Goal: Task Accomplishment & Management: Complete application form

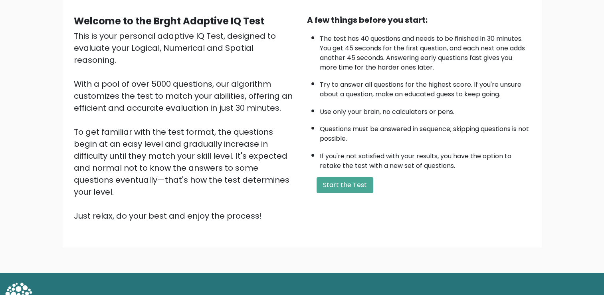
scroll to position [69, 0]
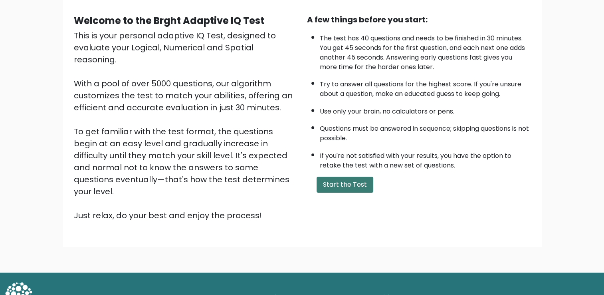
click at [333, 183] on button "Start the Test" at bounding box center [345, 185] width 57 height 16
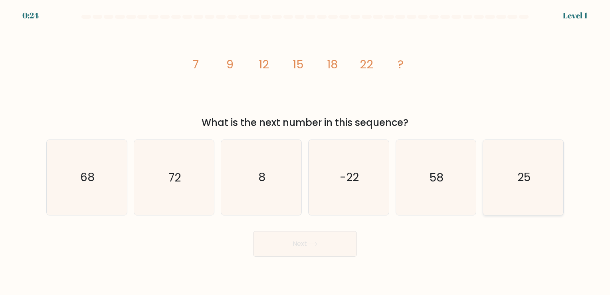
click at [503, 181] on icon "25" at bounding box center [523, 177] width 75 height 75
click at [306, 151] on input "f. 25" at bounding box center [305, 149] width 0 height 4
radio input "true"
click at [274, 244] on button "Next" at bounding box center [305, 244] width 104 height 26
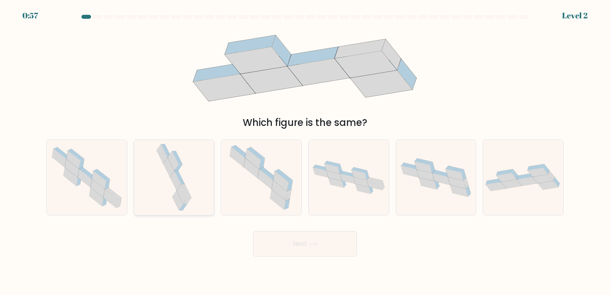
click at [179, 191] on icon at bounding box center [182, 195] width 11 height 20
click at [305, 151] on input "b." at bounding box center [305, 149] width 0 height 4
radio input "true"
click at [281, 249] on button "Next" at bounding box center [305, 244] width 104 height 26
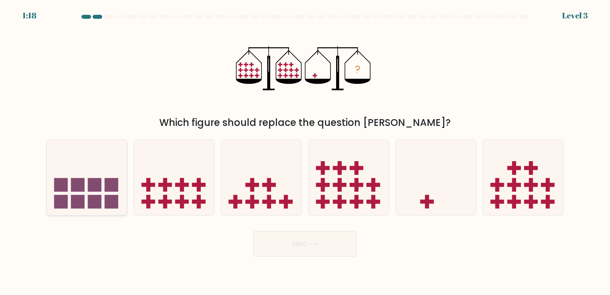
click at [93, 195] on rect at bounding box center [95, 202] width 14 height 14
click at [305, 151] on input "a." at bounding box center [305, 149] width 0 height 4
radio input "true"
click at [296, 245] on button "Next" at bounding box center [305, 244] width 104 height 26
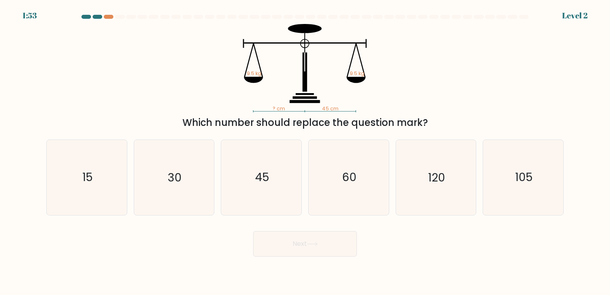
click at [296, 245] on button "Next" at bounding box center [305, 244] width 104 height 26
click at [171, 159] on icon "30" at bounding box center [174, 177] width 75 height 75
click at [305, 151] on input "b. 30" at bounding box center [305, 149] width 0 height 4
radio input "true"
click at [273, 247] on button "Next" at bounding box center [305, 244] width 104 height 26
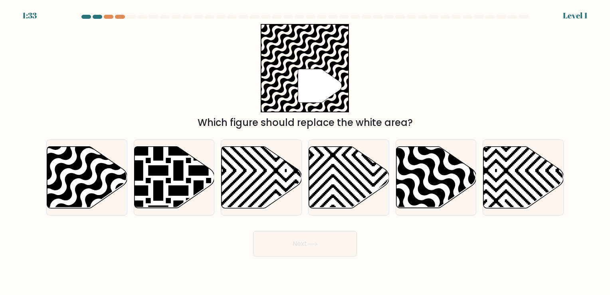
click at [306, 243] on button "Next" at bounding box center [305, 244] width 104 height 26
click at [79, 179] on icon at bounding box center [87, 177] width 80 height 62
click at [305, 151] on input "a." at bounding box center [305, 149] width 0 height 4
radio input "true"
click at [300, 242] on button "Next" at bounding box center [305, 244] width 104 height 26
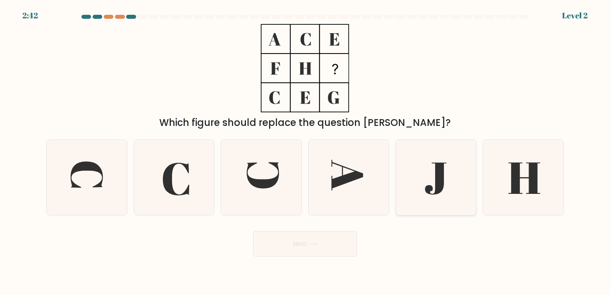
click at [441, 173] on icon at bounding box center [435, 179] width 21 height 32
click at [306, 151] on input "e." at bounding box center [305, 149] width 0 height 4
radio input "true"
click at [441, 173] on icon at bounding box center [435, 179] width 21 height 32
click at [306, 151] on input "e." at bounding box center [305, 149] width 0 height 4
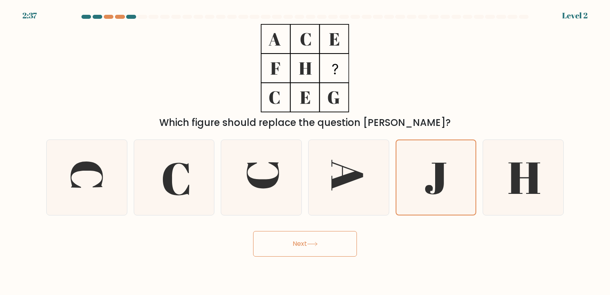
click at [291, 244] on button "Next" at bounding box center [305, 244] width 104 height 26
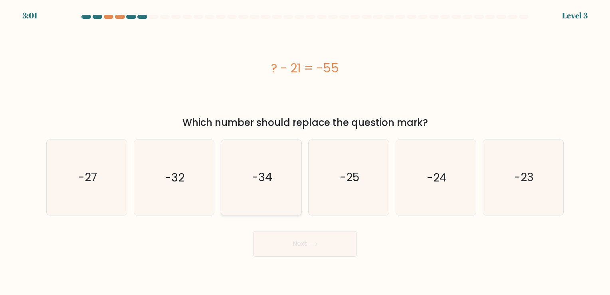
click at [246, 181] on icon "-34" at bounding box center [261, 177] width 75 height 75
click at [305, 151] on input "c. -34" at bounding box center [305, 149] width 0 height 4
radio input "true"
click at [330, 249] on button "Next" at bounding box center [305, 244] width 104 height 26
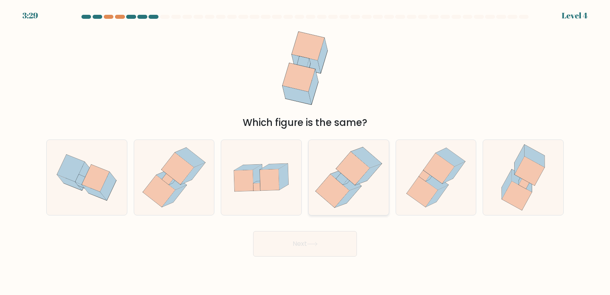
click at [342, 175] on icon at bounding box center [342, 179] width 12 height 12
click at [306, 151] on input "d." at bounding box center [305, 149] width 0 height 4
radio input "true"
click at [316, 253] on button "Next" at bounding box center [305, 244] width 104 height 26
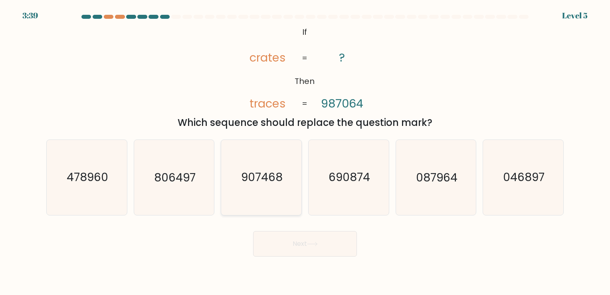
click at [256, 181] on text "907468" at bounding box center [263, 178] width 42 height 16
click at [305, 151] on input "c. 907468" at bounding box center [305, 149] width 0 height 4
radio input "true"
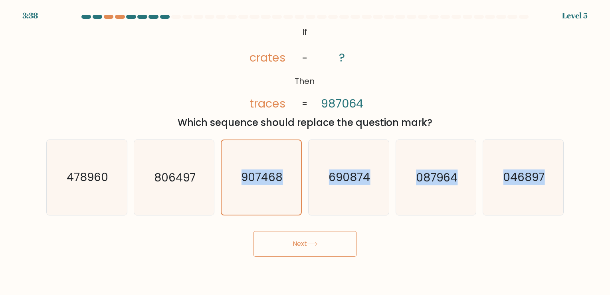
drag, startPoint x: 256, startPoint y: 181, endPoint x: 307, endPoint y: 241, distance: 78.0
click at [307, 241] on form "If ?" at bounding box center [305, 136] width 610 height 242
click at [307, 241] on button "Next" at bounding box center [305, 244] width 104 height 26
click at [312, 241] on button "Next" at bounding box center [305, 244] width 104 height 26
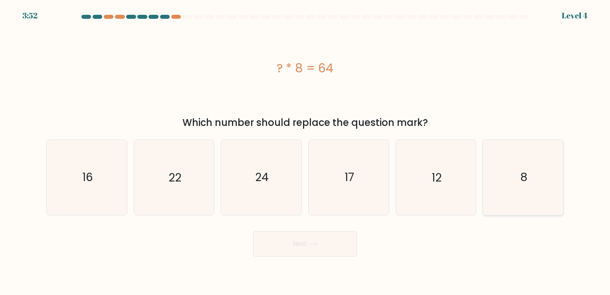
click at [525, 181] on text "8" at bounding box center [524, 178] width 7 height 16
click at [306, 151] on input "f. 8" at bounding box center [305, 149] width 0 height 4
radio input "true"
click at [320, 240] on button "Next" at bounding box center [305, 244] width 104 height 26
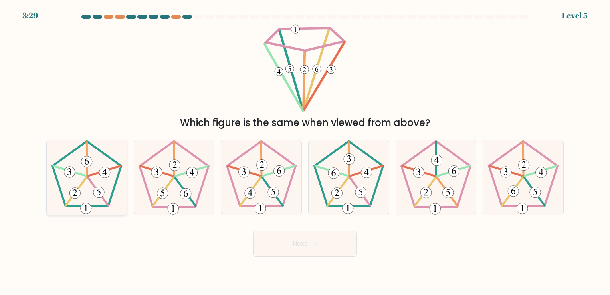
click at [109, 149] on icon at bounding box center [87, 177] width 75 height 75
click at [305, 149] on input "a." at bounding box center [305, 149] width 0 height 4
radio input "true"
click at [299, 254] on button "Next" at bounding box center [305, 244] width 104 height 26
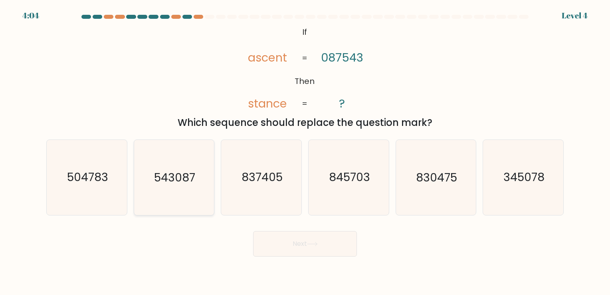
click at [182, 185] on icon "543087" at bounding box center [174, 177] width 75 height 75
click at [305, 151] on input "b. 543087" at bounding box center [305, 149] width 0 height 4
radio input "true"
click at [310, 237] on button "Next" at bounding box center [305, 244] width 104 height 26
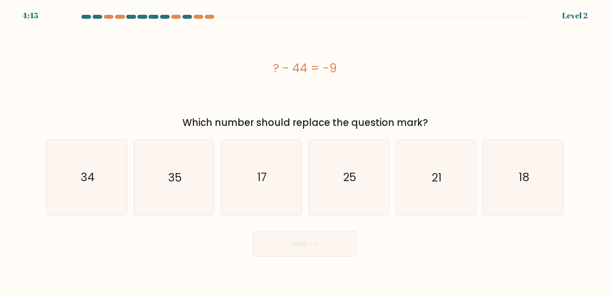
click at [312, 239] on button "Next" at bounding box center [305, 244] width 104 height 26
click at [179, 168] on icon "35" at bounding box center [174, 177] width 75 height 75
click at [305, 151] on input "b. 35" at bounding box center [305, 149] width 0 height 4
radio input "true"
click at [326, 243] on button "Next" at bounding box center [305, 244] width 104 height 26
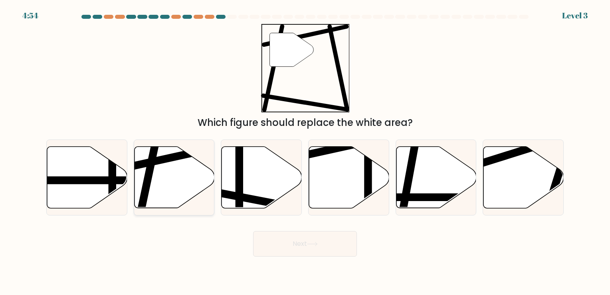
click at [167, 186] on icon at bounding box center [174, 177] width 80 height 62
click at [305, 151] on input "b." at bounding box center [305, 149] width 0 height 4
radio input "true"
click at [291, 253] on button "Next" at bounding box center [305, 244] width 104 height 26
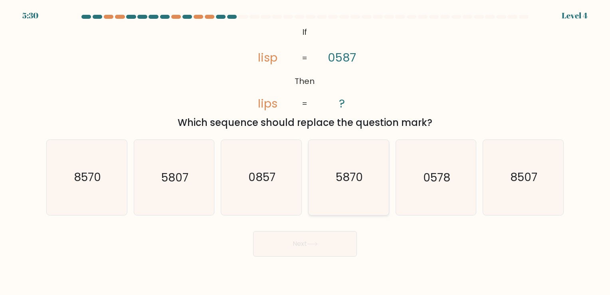
click at [352, 188] on icon "5870" at bounding box center [349, 177] width 75 height 75
click at [306, 151] on input "d. 5870" at bounding box center [305, 149] width 0 height 4
radio input "true"
click at [311, 241] on button "Next" at bounding box center [305, 244] width 104 height 26
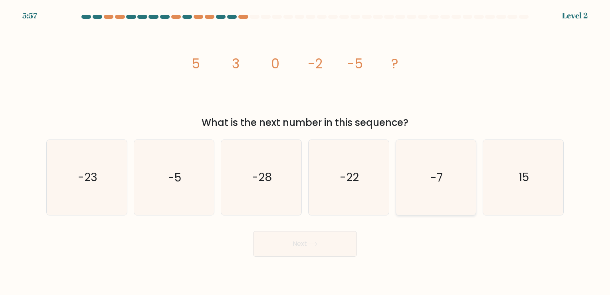
click at [431, 180] on text "-7" at bounding box center [437, 178] width 12 height 16
click at [306, 151] on input "e. -7" at bounding box center [305, 149] width 0 height 4
radio input "true"
click at [293, 244] on button "Next" at bounding box center [305, 244] width 104 height 26
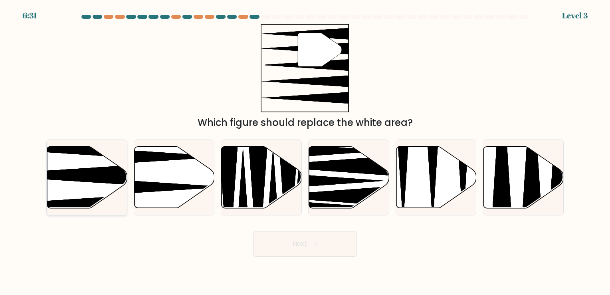
click at [75, 189] on icon at bounding box center [87, 177] width 80 height 62
click at [305, 151] on input "a." at bounding box center [305, 149] width 0 height 4
radio input "true"
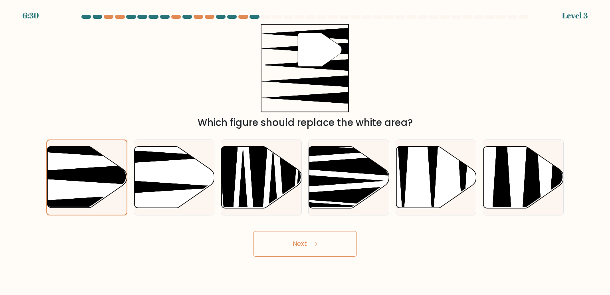
click at [289, 243] on button "Next" at bounding box center [305, 244] width 104 height 26
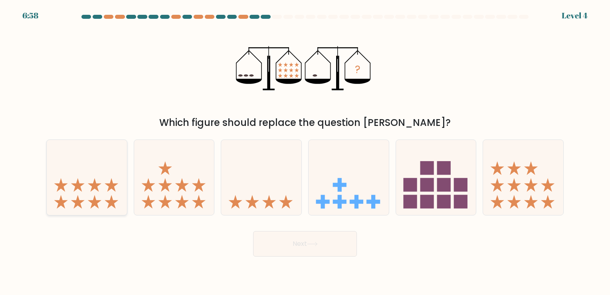
click at [67, 179] on icon at bounding box center [87, 177] width 80 height 66
click at [305, 151] on input "a." at bounding box center [305, 149] width 0 height 4
radio input "true"
click at [290, 241] on button "Next" at bounding box center [305, 244] width 104 height 26
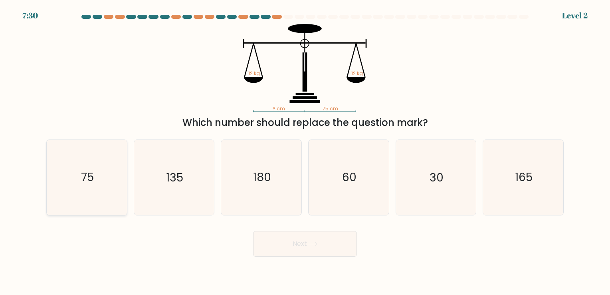
click at [101, 179] on icon "75" at bounding box center [87, 177] width 75 height 75
click at [305, 151] on input "a. 75" at bounding box center [305, 149] width 0 height 4
radio input "true"
click at [309, 249] on button "Next" at bounding box center [305, 244] width 104 height 26
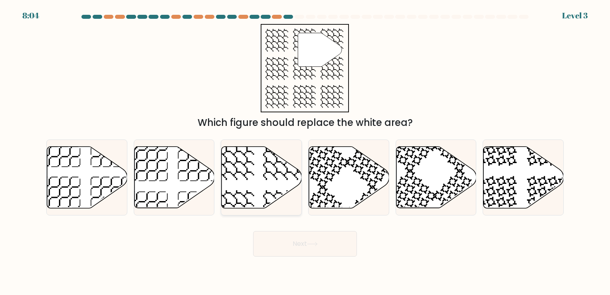
click at [255, 179] on icon at bounding box center [262, 177] width 80 height 62
click at [305, 151] on input "c." at bounding box center [305, 149] width 0 height 4
radio input "true"
click at [304, 244] on button "Next" at bounding box center [305, 244] width 104 height 26
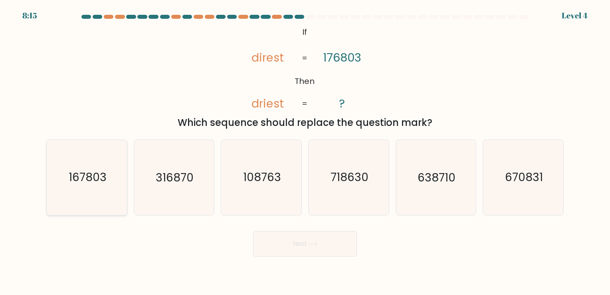
click at [89, 187] on icon "167803" at bounding box center [87, 177] width 75 height 75
click at [305, 151] on input "a. 167803" at bounding box center [305, 149] width 0 height 4
radio input "true"
click at [313, 244] on icon at bounding box center [313, 244] width 10 height 4
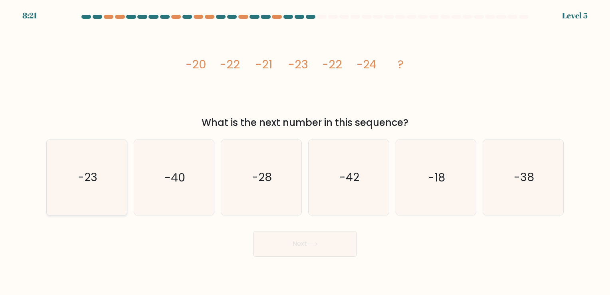
click at [80, 179] on text "-23" at bounding box center [88, 178] width 20 height 16
click at [305, 151] on input "a. -23" at bounding box center [305, 149] width 0 height 4
radio input "true"
click at [316, 243] on icon at bounding box center [312, 244] width 11 height 4
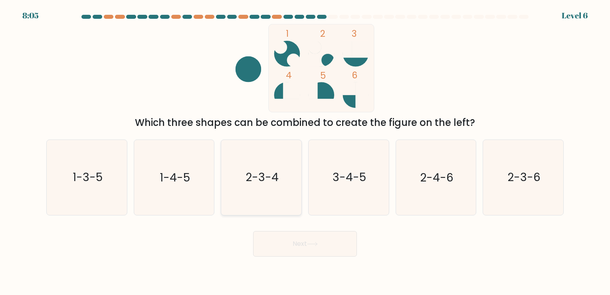
click at [267, 183] on text "2-3-4" at bounding box center [262, 178] width 33 height 16
click at [305, 151] on input "c. 2-3-4" at bounding box center [305, 149] width 0 height 4
radio input "true"
click at [303, 249] on button "Next" at bounding box center [305, 244] width 104 height 26
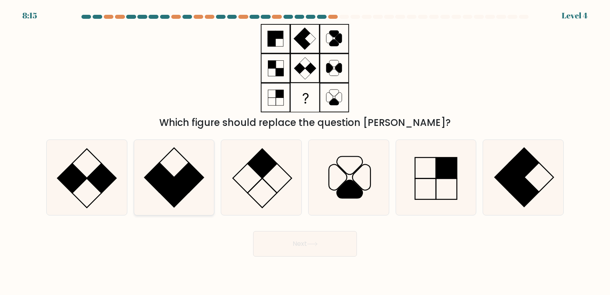
click at [175, 181] on rect at bounding box center [174, 192] width 30 height 30
click at [305, 151] on input "b." at bounding box center [305, 149] width 0 height 4
radio input "true"
click at [317, 243] on icon at bounding box center [313, 244] width 10 height 4
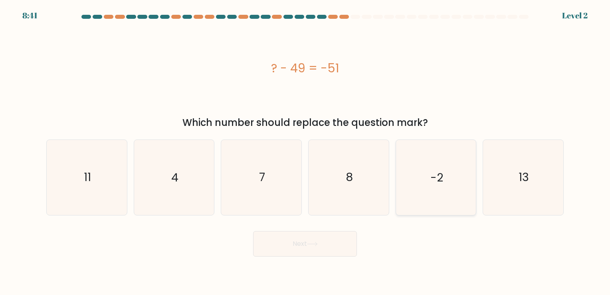
click at [443, 169] on icon "-2" at bounding box center [436, 177] width 75 height 75
click at [306, 151] on input "e. -2" at bounding box center [305, 149] width 0 height 4
radio input "true"
click at [310, 247] on button "Next" at bounding box center [305, 244] width 104 height 26
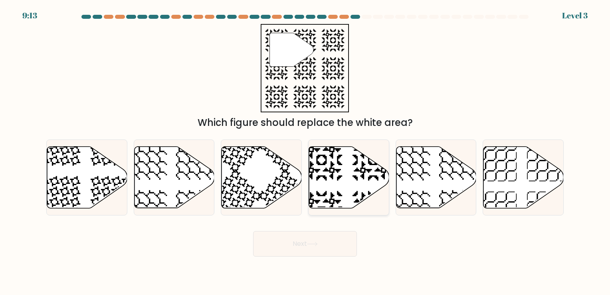
click at [332, 208] on icon at bounding box center [322, 212] width 42 height 42
click at [306, 151] on input "d." at bounding box center [305, 149] width 0 height 4
radio input "true"
click at [329, 239] on button "Next" at bounding box center [305, 244] width 104 height 26
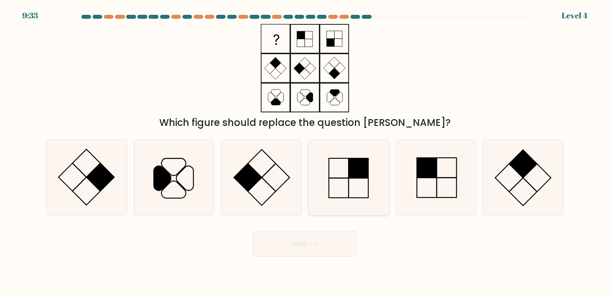
click at [345, 183] on icon at bounding box center [349, 177] width 75 height 75
click at [306, 151] on input "d." at bounding box center [305, 149] width 0 height 4
radio input "true"
click at [302, 248] on button "Next" at bounding box center [305, 244] width 104 height 26
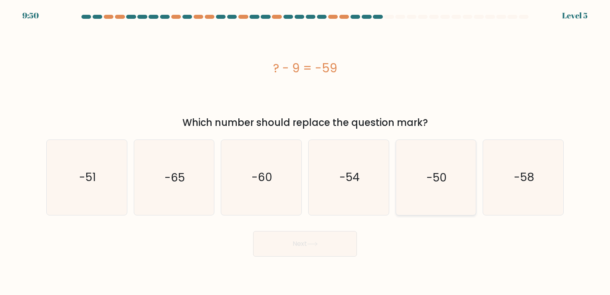
click at [437, 179] on text "-50" at bounding box center [437, 178] width 20 height 16
click at [306, 151] on input "e. -50" at bounding box center [305, 149] width 0 height 4
radio input "true"
click at [305, 242] on button "Next" at bounding box center [305, 244] width 104 height 26
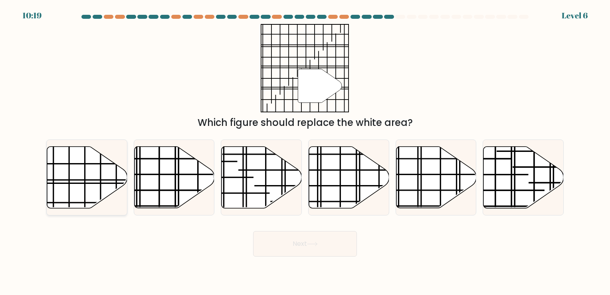
click at [105, 198] on icon at bounding box center [87, 177] width 80 height 63
click at [305, 151] on input "a." at bounding box center [305, 149] width 0 height 4
radio input "true"
click at [340, 244] on button "Next" at bounding box center [305, 244] width 104 height 26
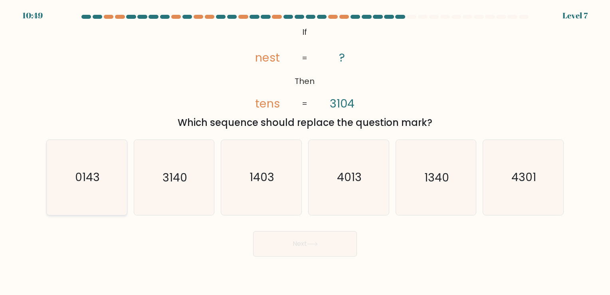
click at [68, 179] on icon "0143" at bounding box center [87, 177] width 75 height 75
click at [305, 151] on input "a. 0143" at bounding box center [305, 149] width 0 height 4
radio input "true"
click at [292, 243] on button "Next" at bounding box center [305, 244] width 104 height 26
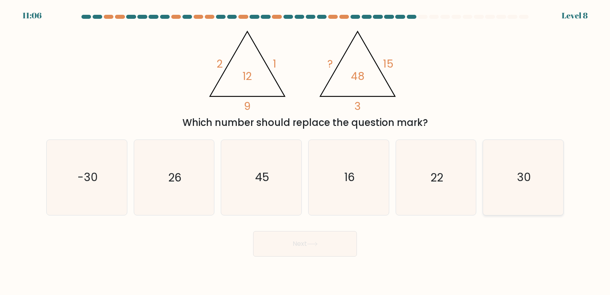
click at [523, 175] on text "30" at bounding box center [524, 178] width 14 height 16
click at [306, 151] on input "f. 30" at bounding box center [305, 149] width 0 height 4
radio input "true"
click at [320, 248] on button "Next" at bounding box center [305, 244] width 104 height 26
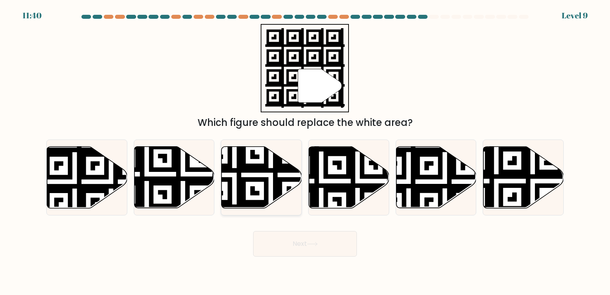
click at [252, 187] on icon at bounding box center [234, 210] width 145 height 145
click at [305, 151] on input "c." at bounding box center [305, 149] width 0 height 4
radio input "true"
click at [291, 258] on body "11:37 Level 9" at bounding box center [305, 147] width 610 height 295
click at [308, 247] on button "Next" at bounding box center [305, 244] width 104 height 26
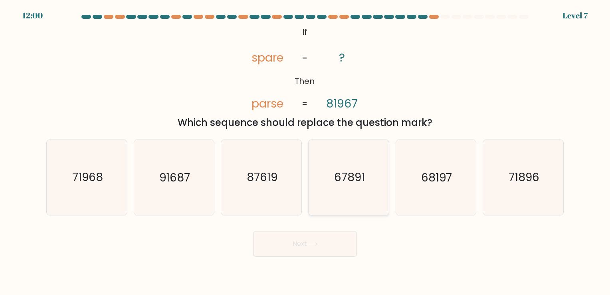
click at [358, 199] on icon "67891" at bounding box center [349, 177] width 75 height 75
click at [306, 151] on input "d. 67891" at bounding box center [305, 149] width 0 height 4
radio input "true"
click at [314, 244] on icon at bounding box center [312, 244] width 11 height 4
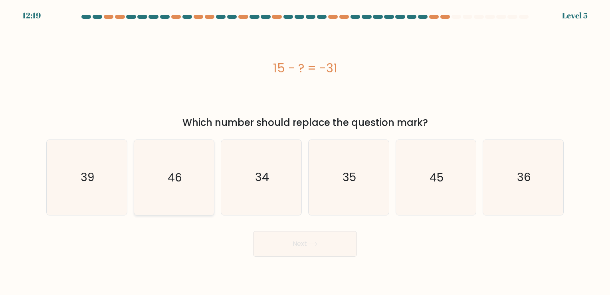
click at [177, 172] on text "46" at bounding box center [175, 178] width 14 height 16
click at [305, 151] on input "b. 46" at bounding box center [305, 149] width 0 height 4
radio input "true"
click at [308, 247] on button "Next" at bounding box center [305, 244] width 104 height 26
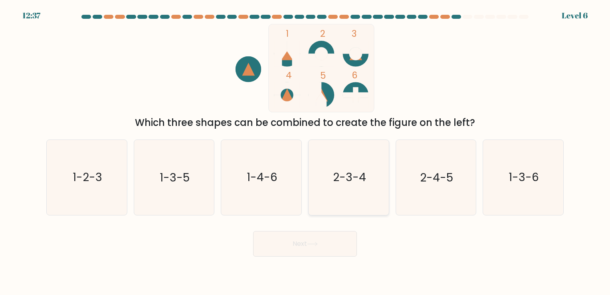
click at [364, 165] on icon "2-3-4" at bounding box center [349, 177] width 75 height 75
click at [306, 151] on input "d. 2-3-4" at bounding box center [305, 149] width 0 height 4
radio input "true"
click at [318, 238] on button "Next" at bounding box center [305, 244] width 104 height 26
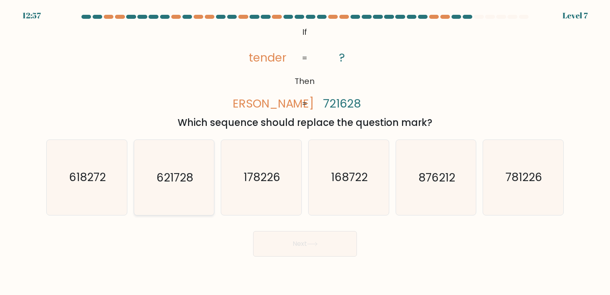
click at [184, 172] on text "621728" at bounding box center [175, 178] width 37 height 16
click at [305, 151] on input "b. 621728" at bounding box center [305, 149] width 0 height 4
radio input "true"
click at [288, 247] on button "Next" at bounding box center [305, 244] width 104 height 26
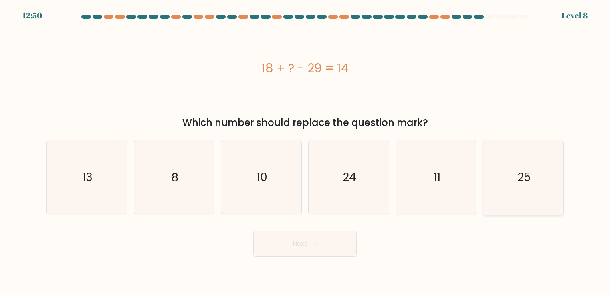
click at [533, 174] on icon "25" at bounding box center [523, 177] width 75 height 75
click at [306, 151] on input "f. 25" at bounding box center [305, 149] width 0 height 4
radio input "true"
click at [251, 175] on icon "10" at bounding box center [261, 177] width 75 height 75
click at [305, 151] on input "c. 10" at bounding box center [305, 149] width 0 height 4
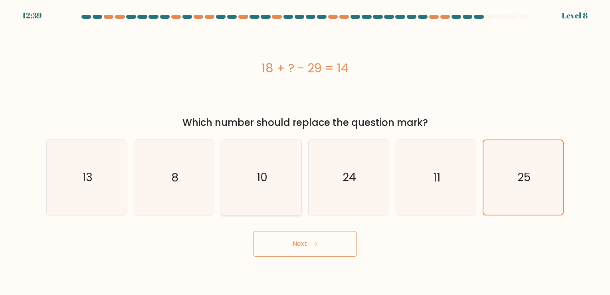
radio input "true"
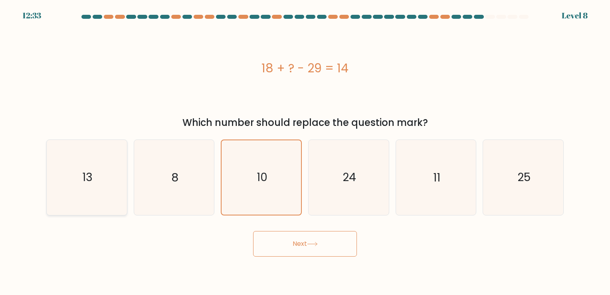
click at [89, 174] on text "13" at bounding box center [87, 178] width 10 height 16
click at [305, 151] on input "a. 13" at bounding box center [305, 149] width 0 height 4
radio input "true"
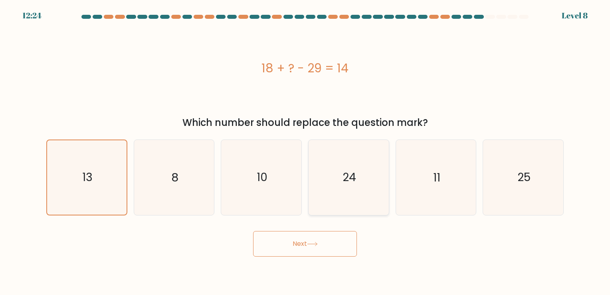
click at [339, 160] on icon "24" at bounding box center [349, 177] width 75 height 75
click at [306, 151] on input "d. 24" at bounding box center [305, 149] width 0 height 4
radio input "true"
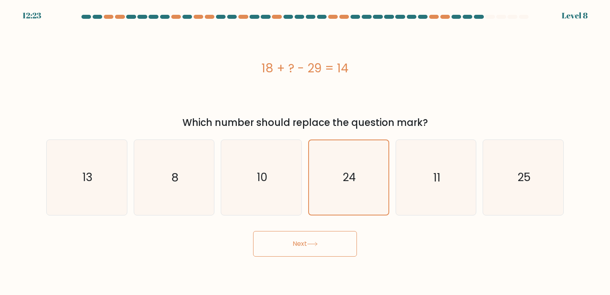
click at [307, 249] on button "Next" at bounding box center [305, 244] width 104 height 26
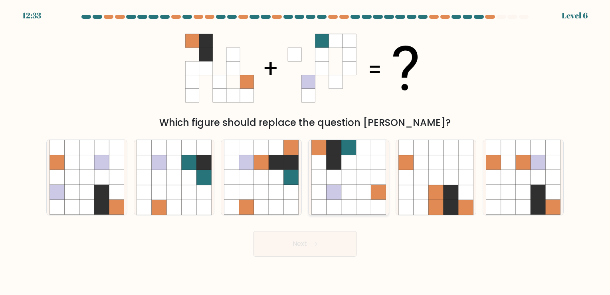
click at [343, 193] on icon at bounding box center [349, 192] width 15 height 15
click at [306, 151] on input "d." at bounding box center [305, 149] width 0 height 4
radio input "true"
click at [318, 239] on button "Next" at bounding box center [305, 244] width 104 height 26
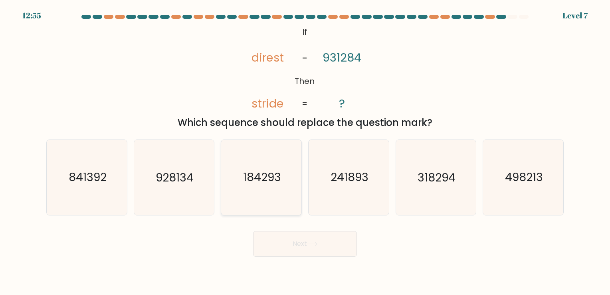
click at [272, 180] on text "184293" at bounding box center [262, 178] width 38 height 16
click at [305, 151] on input "c. 184293" at bounding box center [305, 149] width 0 height 4
radio input "true"
click at [300, 247] on button "Next" at bounding box center [305, 244] width 104 height 26
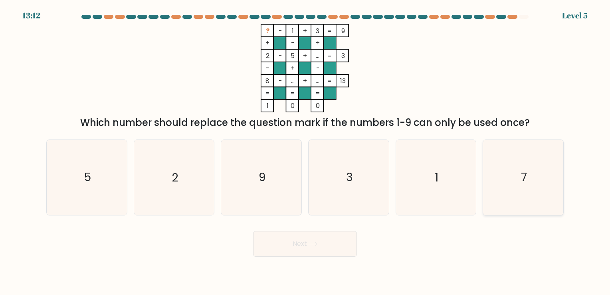
click at [525, 172] on text "7" at bounding box center [524, 178] width 6 height 16
click at [306, 151] on input "f. 7" at bounding box center [305, 149] width 0 height 4
radio input "true"
click at [308, 245] on button "Next" at bounding box center [305, 244] width 104 height 26
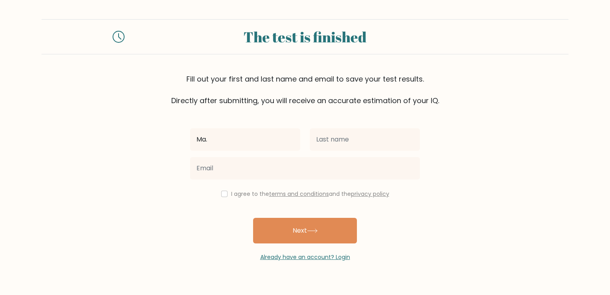
type input "Ma. [PERSON_NAME]"
type input "Vesorde"
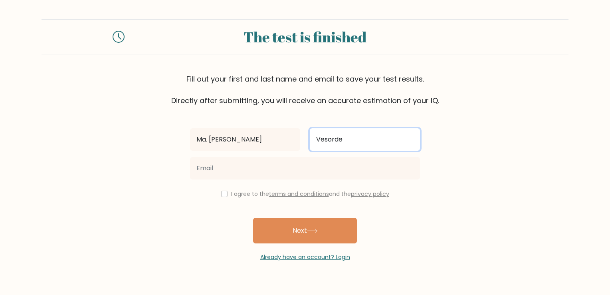
type input "maclairevesorde@gmail.com"
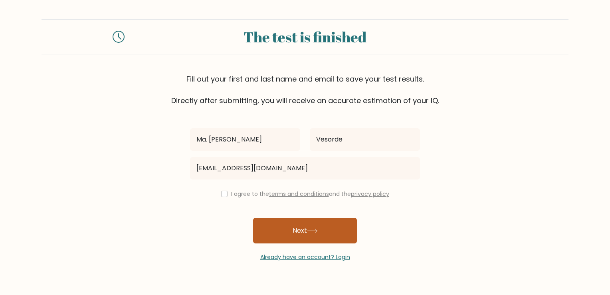
click at [302, 229] on button "Next" at bounding box center [305, 231] width 104 height 26
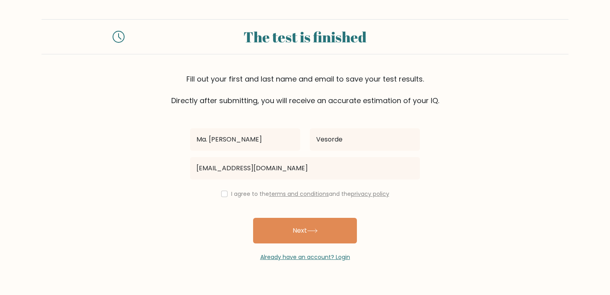
click at [221, 199] on div "Ma. Claire Vesorde maclairevesorde@gmail.com I agree to the terms and condition…" at bounding box center [305, 183] width 240 height 155
click at [222, 195] on input "checkbox" at bounding box center [224, 194] width 6 height 6
checkbox input "true"
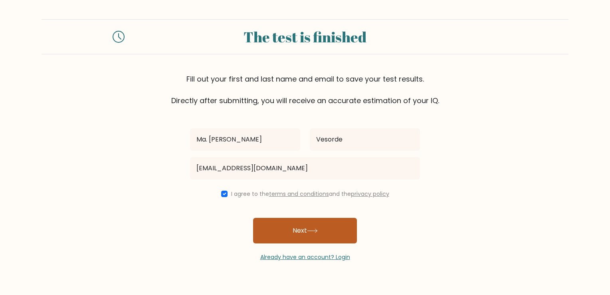
click at [269, 226] on button "Next" at bounding box center [305, 231] width 104 height 26
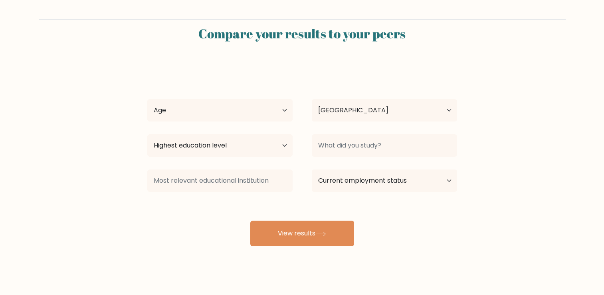
select select "PH"
click at [247, 103] on select "Age Under [DEMOGRAPHIC_DATA] [DEMOGRAPHIC_DATA] [DEMOGRAPHIC_DATA] [DEMOGRAPHIC…" at bounding box center [219, 110] width 145 height 22
select select "25_34"
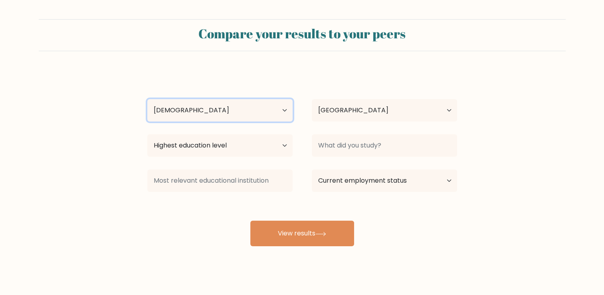
click at [147, 99] on select "Age Under [DEMOGRAPHIC_DATA] [DEMOGRAPHIC_DATA] [DEMOGRAPHIC_DATA] [DEMOGRAPHIC…" at bounding box center [219, 110] width 145 height 22
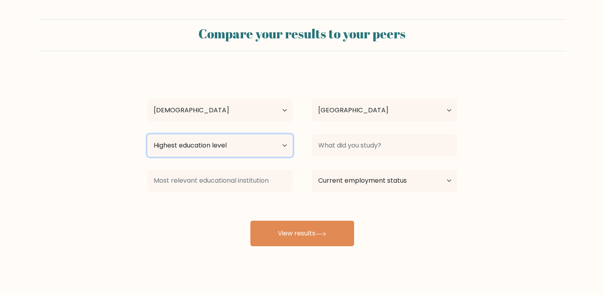
click at [212, 147] on select "Highest education level No schooling Primary Lower Secondary Upper Secondary Oc…" at bounding box center [219, 145] width 145 height 22
click at [230, 157] on div "Highest education level No schooling Primary Lower Secondary Upper Secondary Oc…" at bounding box center [220, 145] width 165 height 29
click at [240, 143] on select "Highest education level No schooling Primary Lower Secondary Upper Secondary Oc…" at bounding box center [219, 145] width 145 height 22
select select "upper_secondary"
click at [147, 134] on select "Highest education level No schooling Primary Lower Secondary Upper Secondary Oc…" at bounding box center [219, 145] width 145 height 22
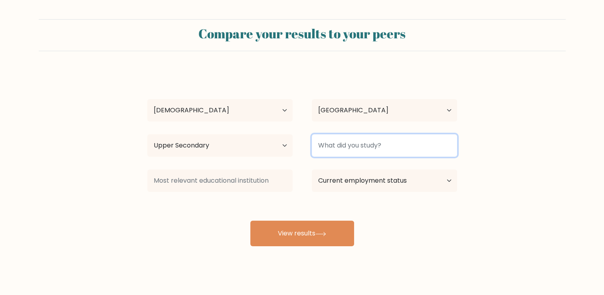
click at [381, 146] on input at bounding box center [384, 145] width 145 height 22
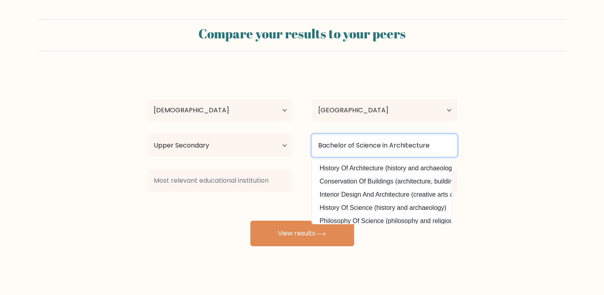
type input "Bachelor of Science in Architecture"
click at [251, 221] on button "View results" at bounding box center [303, 234] width 104 height 26
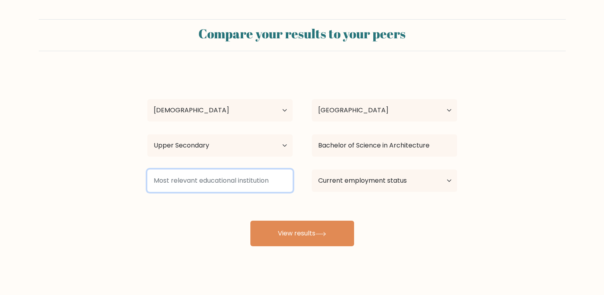
click at [235, 182] on input at bounding box center [219, 180] width 145 height 22
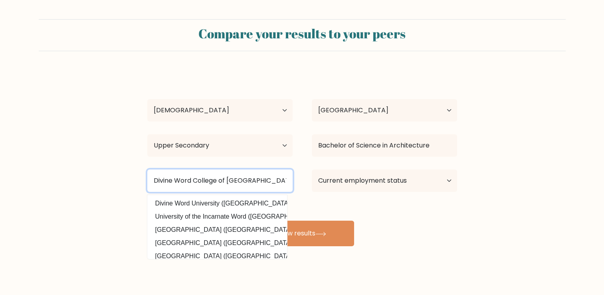
type input "Divine Word College of [GEOGRAPHIC_DATA]"
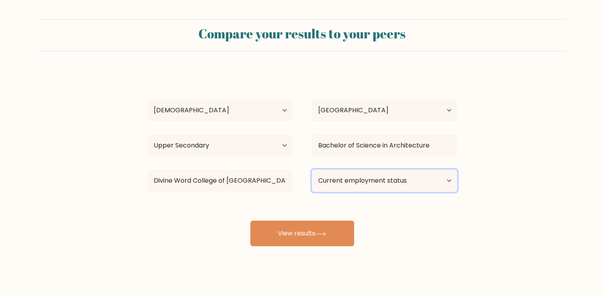
click at [382, 180] on select "Current employment status Employed Student Retired Other / prefer not to answer" at bounding box center [384, 180] width 145 height 22
select select "other"
click at [312, 169] on select "Current employment status Employed Student Retired Other / prefer not to answer" at bounding box center [384, 180] width 145 height 22
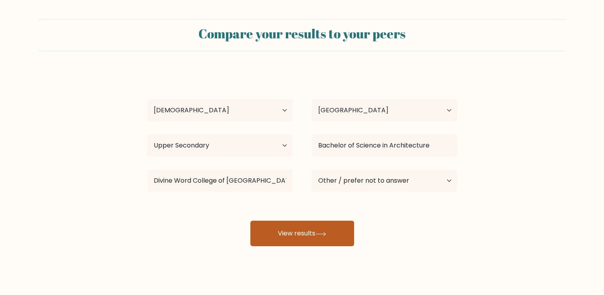
click at [321, 229] on button "View results" at bounding box center [303, 234] width 104 height 26
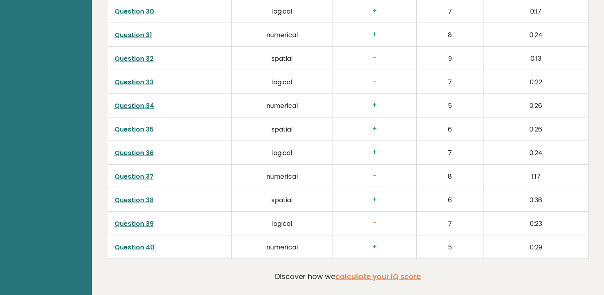
scroll to position [2034, 0]
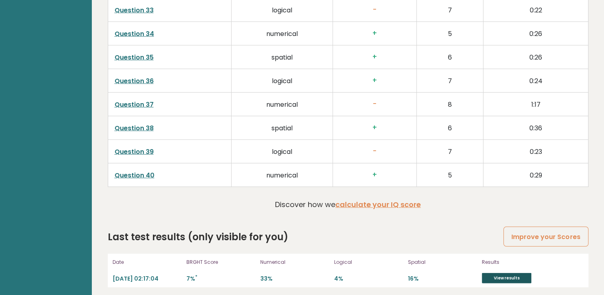
click at [496, 274] on link "View results" at bounding box center [507, 278] width 50 height 10
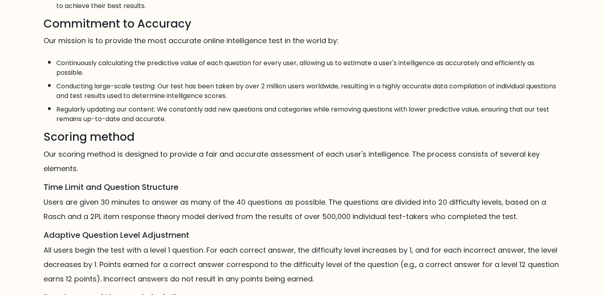
scroll to position [358, 0]
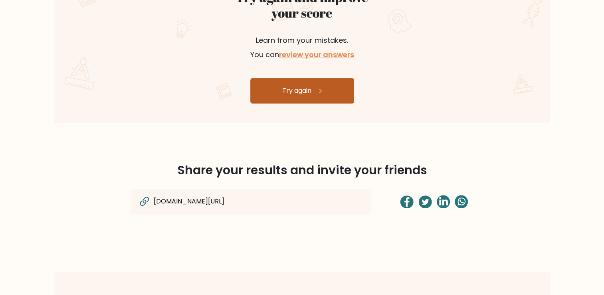
scroll to position [486, 0]
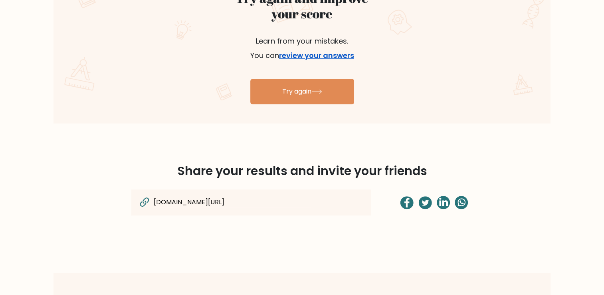
click at [316, 55] on link "review your answers" at bounding box center [316, 55] width 75 height 10
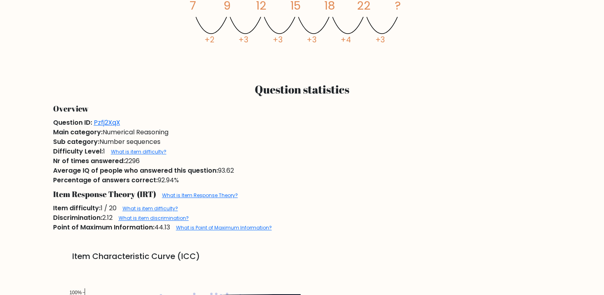
scroll to position [460, 0]
